Goal: Task Accomplishment & Management: Manage account settings

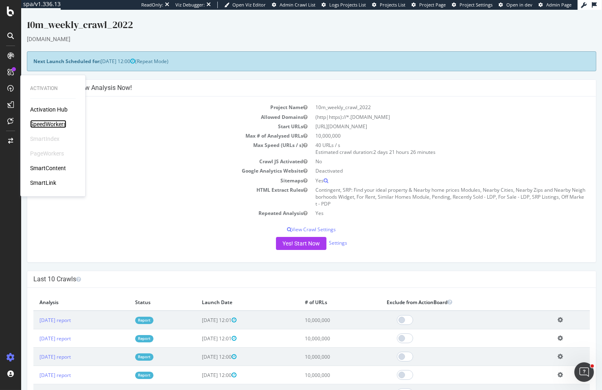
click at [53, 125] on div "SpeedWorkers" at bounding box center [48, 124] width 36 height 8
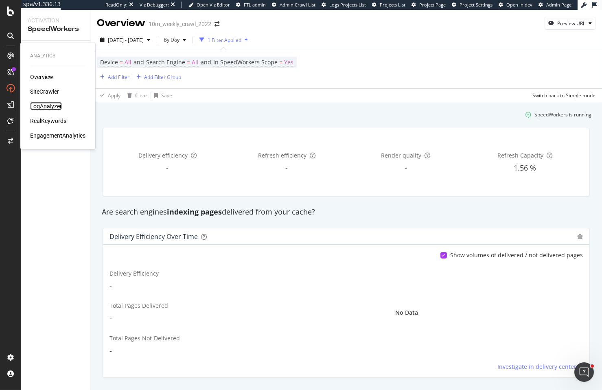
click at [48, 104] on div "LogAnalyzer" at bounding box center [46, 106] width 32 height 8
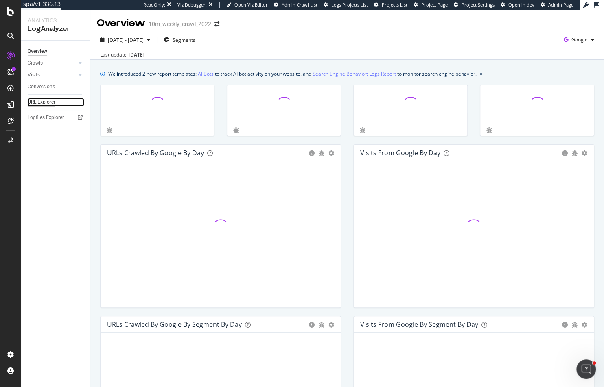
click at [50, 99] on div "URL Explorer" at bounding box center [42, 102] width 28 height 9
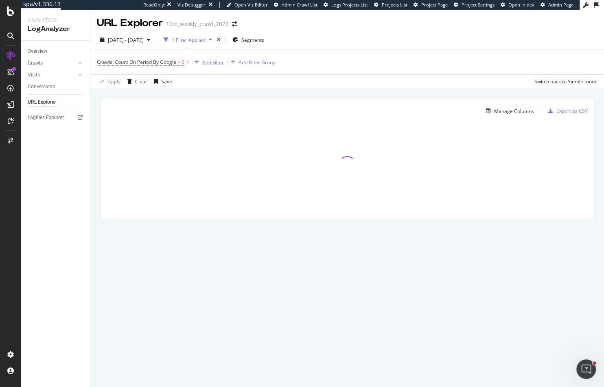
click at [203, 59] on div "Add Filter" at bounding box center [213, 62] width 22 height 7
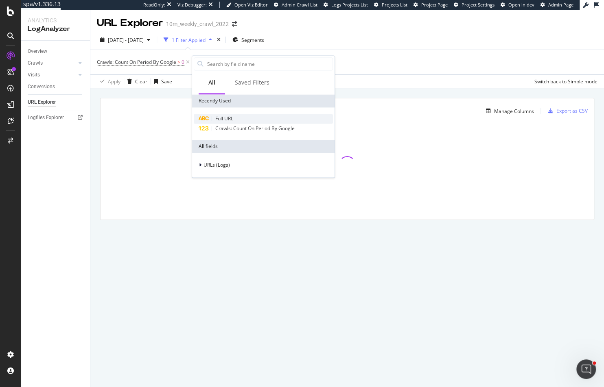
click at [220, 120] on span "Full URL" at bounding box center [224, 118] width 18 height 7
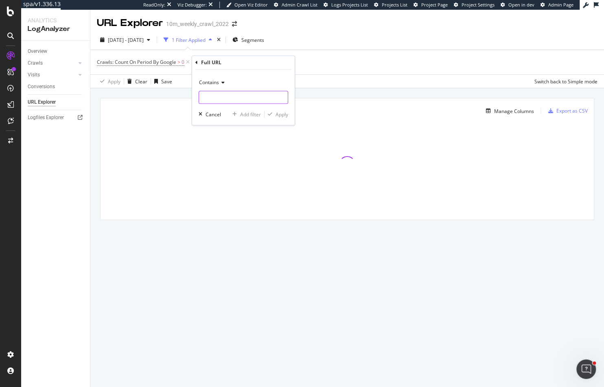
click at [234, 97] on input "text" at bounding box center [243, 97] width 89 height 13
type input "?"
click at [286, 116] on div "Apply" at bounding box center [281, 114] width 13 height 7
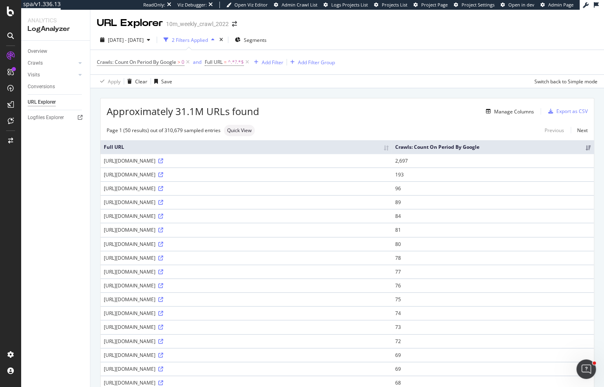
click at [515, 111] on div "Manage Columns" at bounding box center [514, 111] width 40 height 7
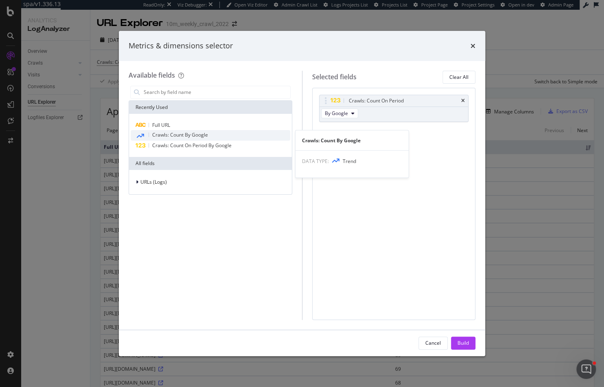
click at [154, 134] on span "Crawls: Count By Google" at bounding box center [180, 134] width 56 height 7
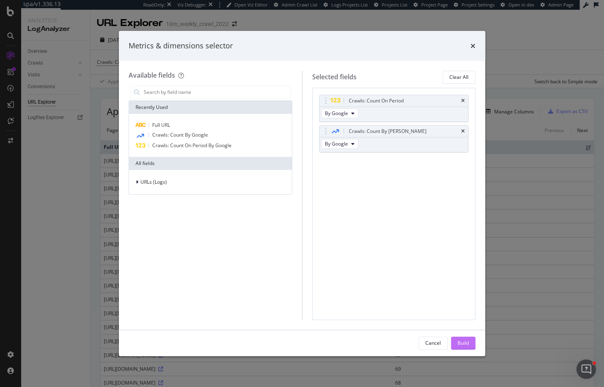
click at [466, 347] on div "Build" at bounding box center [462, 343] width 11 height 12
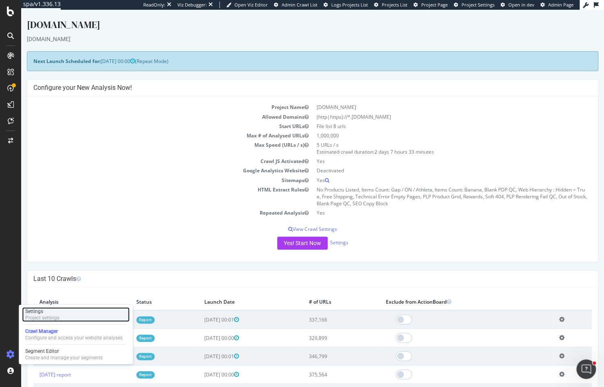
click at [50, 313] on div "Settings" at bounding box center [42, 311] width 34 height 7
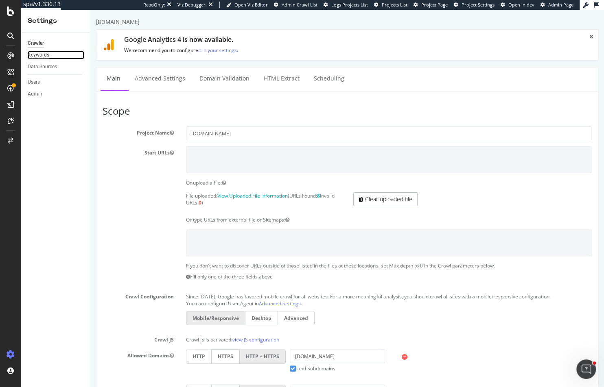
click at [42, 57] on div "Keywords" at bounding box center [39, 55] width 22 height 9
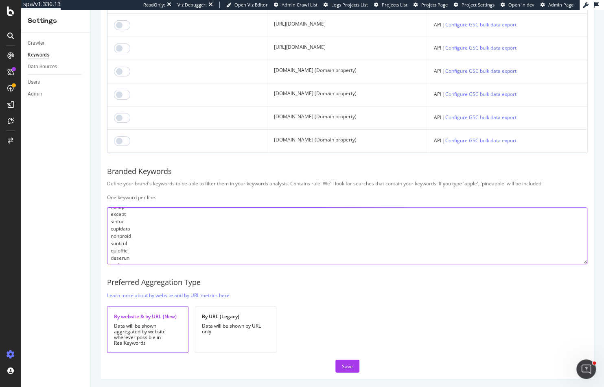
scroll to position [178, 0]
drag, startPoint x: 125, startPoint y: 219, endPoint x: 101, endPoint y: 220, distance: 24.0
click at [170, 244] on textarea "To enrich screen reader interactions, please activate Accessibility in Grammarl…" at bounding box center [347, 236] width 480 height 57
drag, startPoint x: 129, startPoint y: 220, endPoint x: 106, endPoint y: 221, distance: 22.8
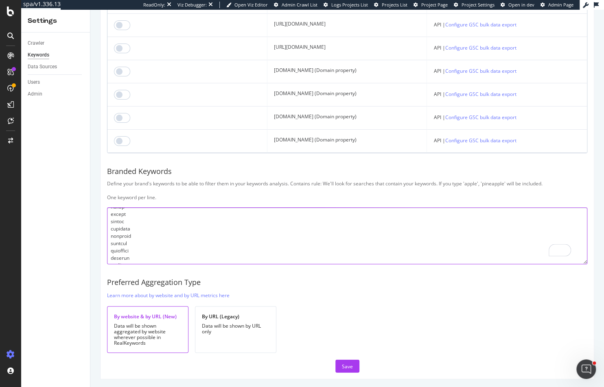
click at [137, 243] on textarea "To enrich screen reader interactions, please activate Accessibility in Grammarl…" at bounding box center [347, 236] width 480 height 57
drag, startPoint x: 127, startPoint y: 235, endPoint x: 101, endPoint y: 235, distance: 26.0
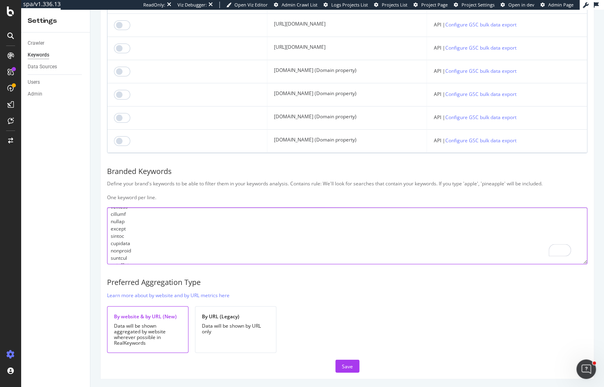
click at [146, 228] on textarea "To enrich screen reader interactions, please activate Accessibility in Grammarl…" at bounding box center [347, 236] width 480 height 57
click at [116, 235] on textarea "To enrich screen reader interactions, please activate Accessibility in Grammarl…" at bounding box center [347, 236] width 480 height 57
